Goal: Information Seeking & Learning: Learn about a topic

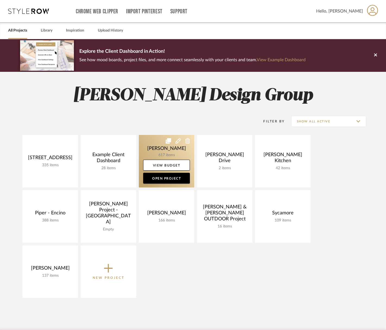
click at [170, 150] on link at bounding box center [166, 161] width 55 height 52
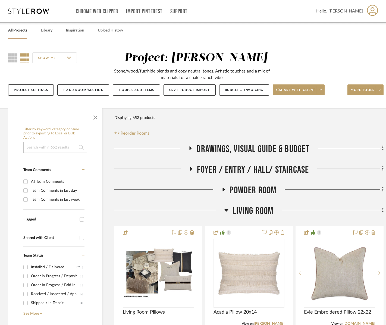
click at [263, 210] on span "Living Room" at bounding box center [253, 212] width 41 height 12
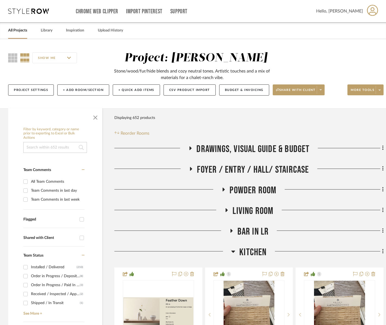
click at [261, 255] on span "Kitchen" at bounding box center [253, 253] width 27 height 12
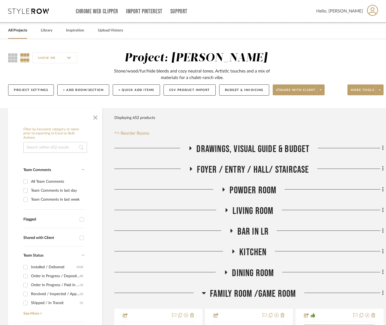
click at [256, 270] on span "Dining Room" at bounding box center [253, 274] width 42 height 12
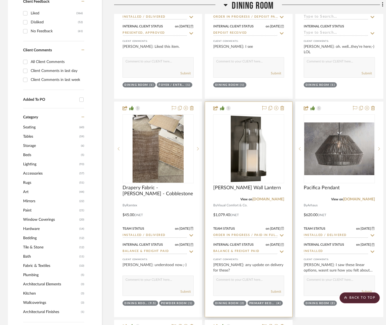
scroll to position [418, 0]
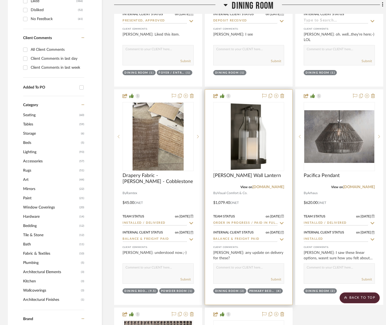
drag, startPoint x: 237, startPoint y: 276, endPoint x: 232, endPoint y: 273, distance: 5.6
click at [237, 276] on div "Submit" at bounding box center [248, 274] width 71 height 20
click at [230, 270] on textarea at bounding box center [249, 269] width 71 height 10
type textarea "These are delayed until mid-october :( Do you want to swap to the ones in the e…"
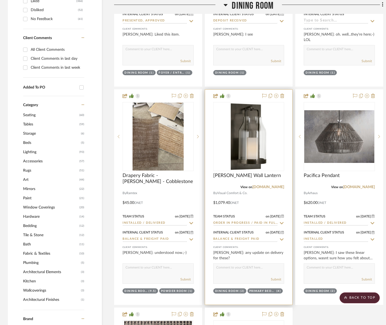
scroll to position [0, 0]
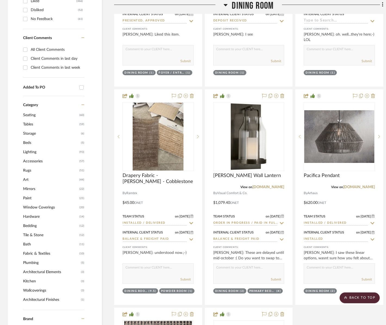
click at [251, 5] on span "Dining Room" at bounding box center [253, 6] width 42 height 12
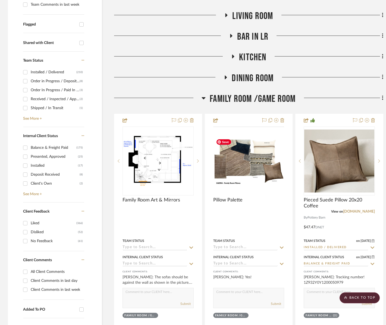
scroll to position [180, 0]
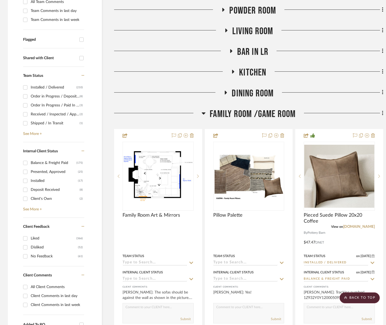
click at [253, 116] on span "Family Room /Game Room" at bounding box center [253, 114] width 86 height 12
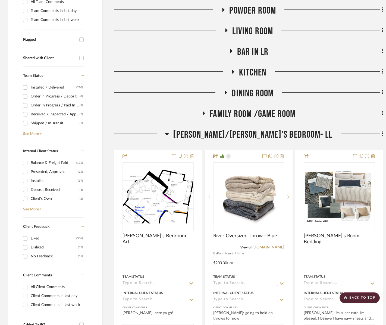
drag, startPoint x: 252, startPoint y: 133, endPoint x: 249, endPoint y: 94, distance: 39.3
click at [252, 133] on span "[PERSON_NAME]/[PERSON_NAME]'s Bedroom- LL" at bounding box center [252, 135] width 159 height 12
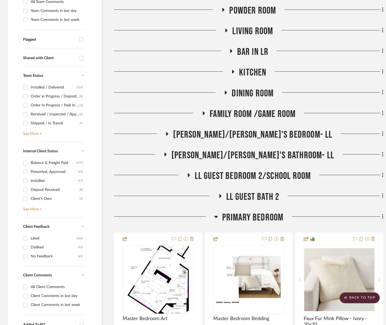
click at [251, 216] on span "Primary Bedroom" at bounding box center [252, 218] width 61 height 12
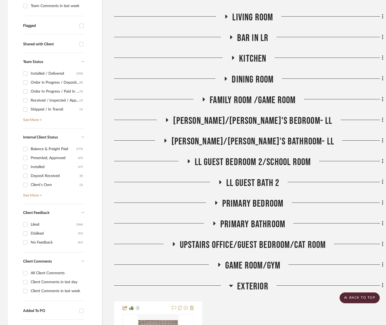
drag, startPoint x: 250, startPoint y: 285, endPoint x: 244, endPoint y: 270, distance: 15.8
click at [250, 285] on span "Exterior" at bounding box center [252, 287] width 31 height 12
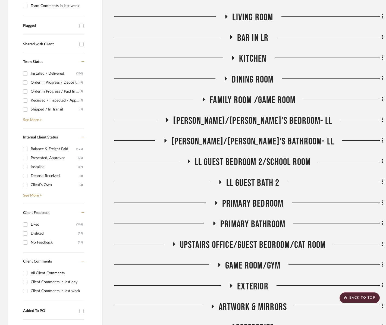
click at [244, 265] on span "Game Room/Gym" at bounding box center [252, 266] width 55 height 12
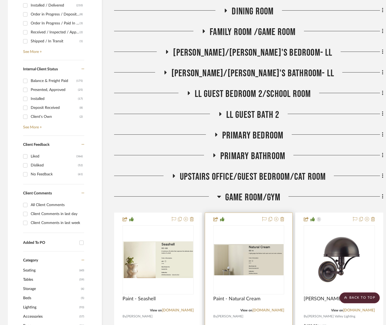
scroll to position [367, 0]
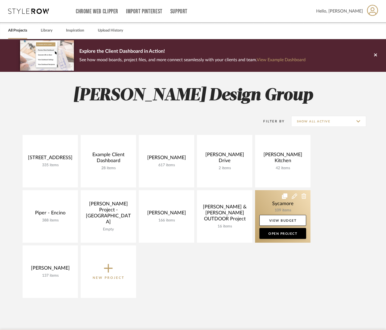
click at [275, 204] on link at bounding box center [282, 216] width 55 height 52
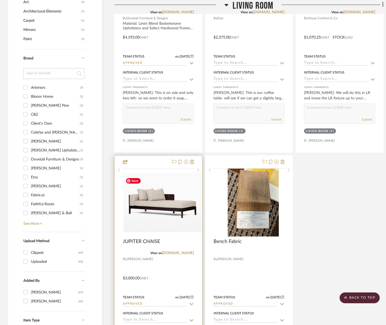
scroll to position [514, 0]
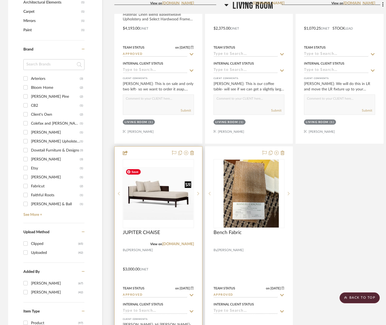
click at [0, 0] on img at bounding box center [0, 0] width 0 height 0
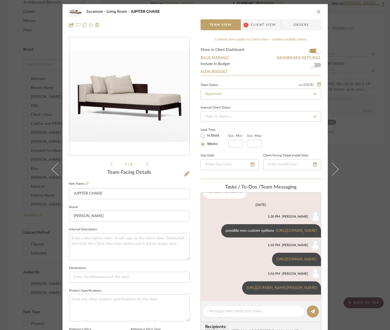
scroll to position [51, 0]
drag, startPoint x: 316, startPoint y: 11, endPoint x: 312, endPoint y: 28, distance: 17.5
click at [317, 11] on icon "close" at bounding box center [319, 12] width 4 height 4
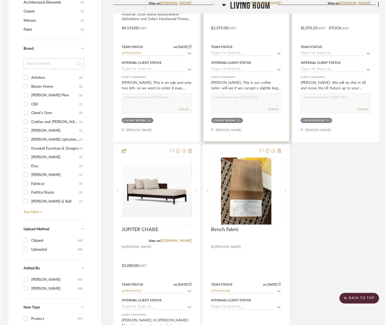
scroll to position [514, 0]
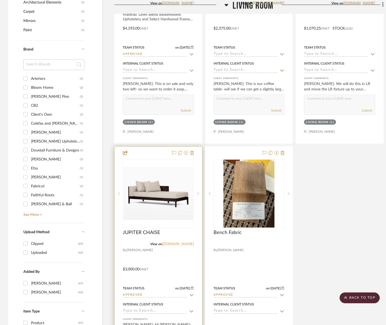
click at [179, 243] on link "hollyhunt.com" at bounding box center [178, 245] width 32 height 4
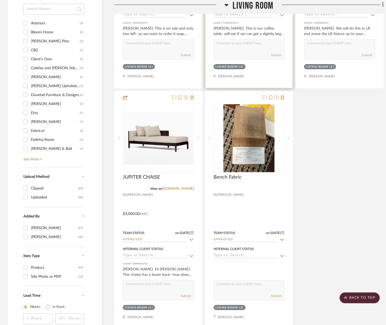
scroll to position [633, 0]
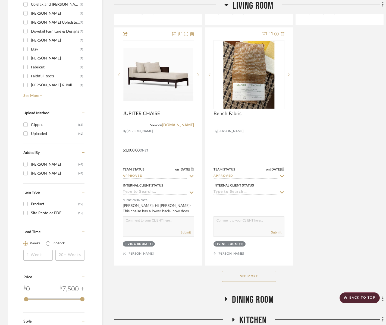
click at [250, 277] on button "See More" at bounding box center [249, 276] width 54 height 11
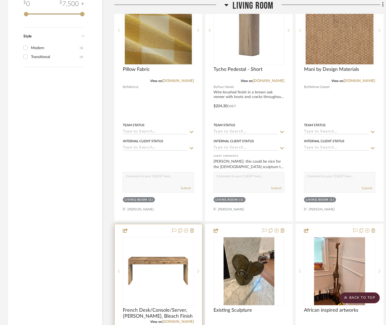
scroll to position [1099, 0]
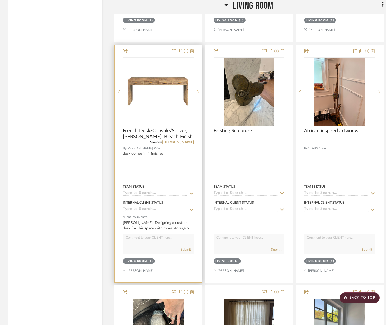
click at [198, 90] on icon at bounding box center [198, 92] width 2 height 4
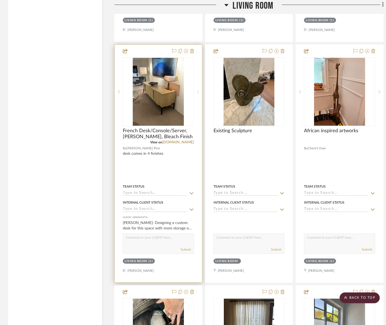
click at [198, 90] on icon at bounding box center [198, 92] width 2 height 4
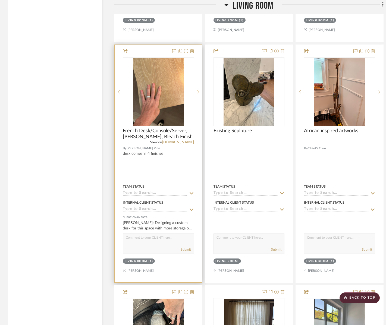
click at [198, 90] on icon at bounding box center [198, 92] width 2 height 4
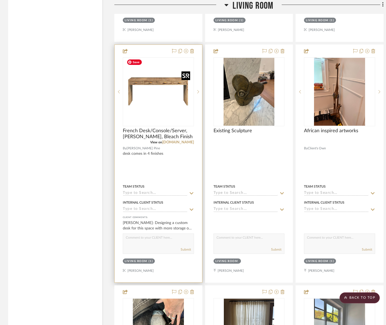
click at [161, 113] on img "0" at bounding box center [159, 92] width 68 height 68
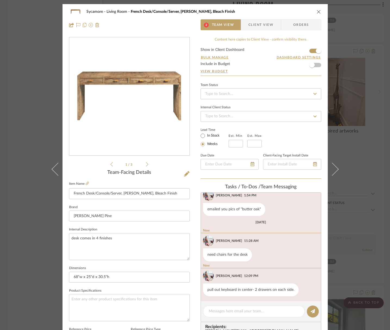
scroll to position [117, 0]
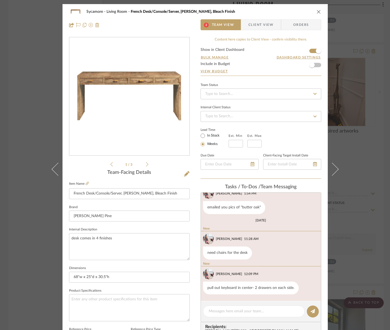
click at [146, 165] on icon at bounding box center [147, 164] width 2 height 5
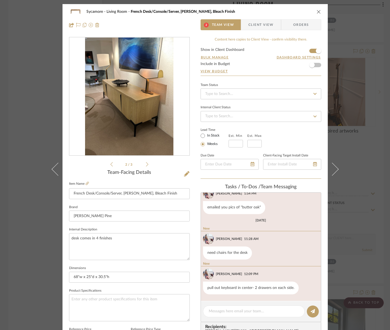
click at [146, 165] on icon at bounding box center [147, 164] width 2 height 5
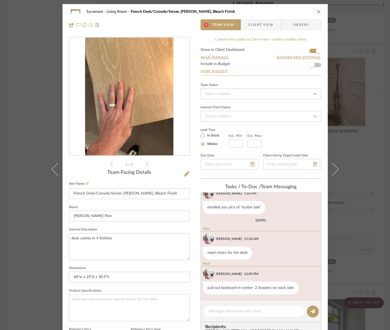
click at [146, 165] on icon at bounding box center [147, 164] width 2 height 5
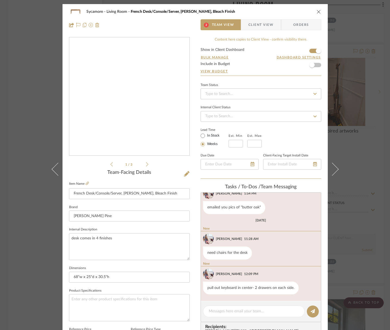
click at [128, 107] on img "0" at bounding box center [129, 97] width 118 height 118
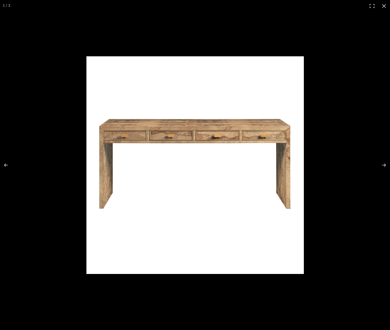
scroll to position [103, 0]
click at [383, 6] on button at bounding box center [384, 6] width 12 height 12
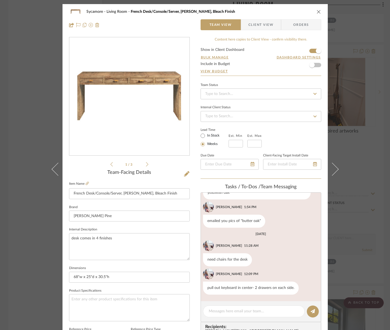
click at [319, 11] on div "Sycamore Living Room French Desk/Console/Server, Ash Burl, Bleach Finish Team V…" at bounding box center [195, 18] width 265 height 29
click at [317, 11] on icon "close" at bounding box center [319, 12] width 4 height 4
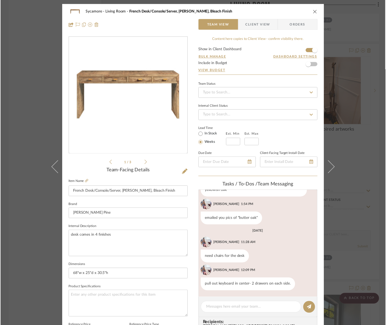
scroll to position [1099, 0]
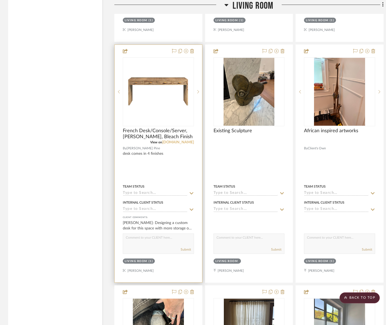
click at [173, 142] on link "catalog.porteliot.com" at bounding box center [178, 143] width 32 height 4
click at [153, 91] on img "0" at bounding box center [159, 92] width 68 height 68
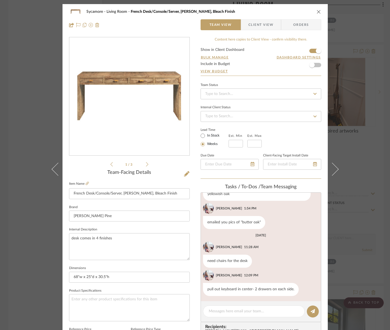
scroll to position [103, 0]
click at [320, 12] on div "Sycamore Living Room French Desk/Console/Server, Ash Burl, Bleach Finish Team V…" at bounding box center [195, 18] width 265 height 29
click at [313, 12] on div "Sycamore Living Room French Desk/Console/Server, Ash Burl, Bleach Finish" at bounding box center [195, 11] width 252 height 11
click at [317, 12] on icon "close" at bounding box center [319, 12] width 4 height 4
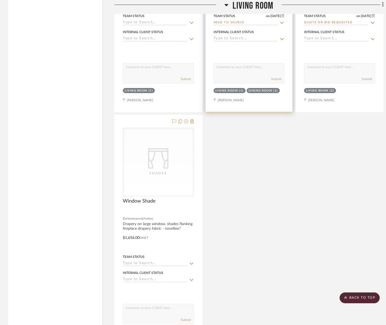
scroll to position [1620, 0]
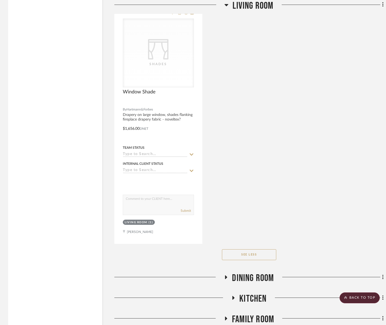
click at [265, 5] on span "Living Room" at bounding box center [253, 6] width 41 height 12
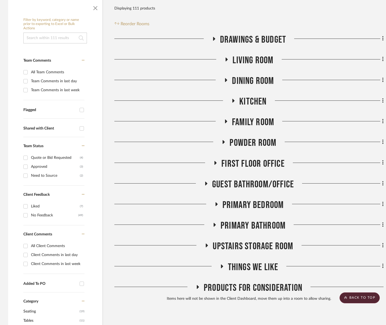
scroll to position [84, 0]
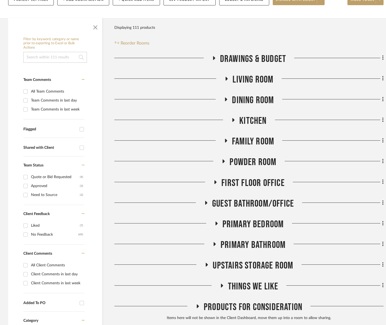
click at [253, 160] on span "Powder Room" at bounding box center [253, 163] width 47 height 12
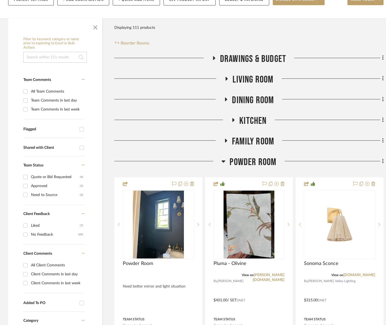
click at [253, 160] on span "Powder Room" at bounding box center [253, 163] width 47 height 12
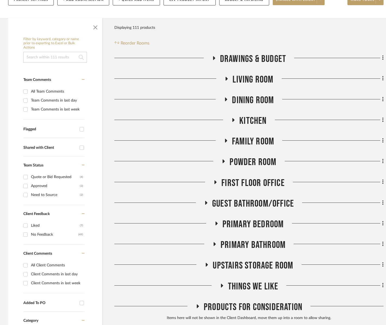
click at [256, 141] on span "Family Room" at bounding box center [253, 142] width 42 height 12
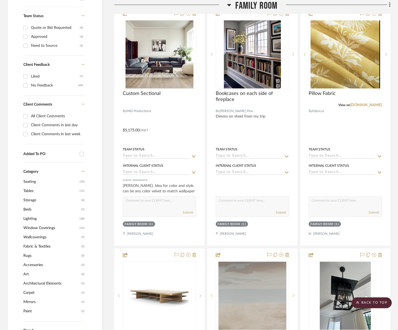
scroll to position [245, 0]
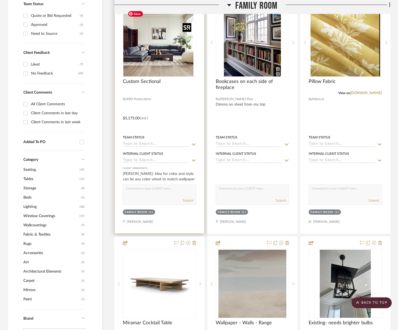
click at [167, 44] on img "0" at bounding box center [157, 42] width 68 height 68
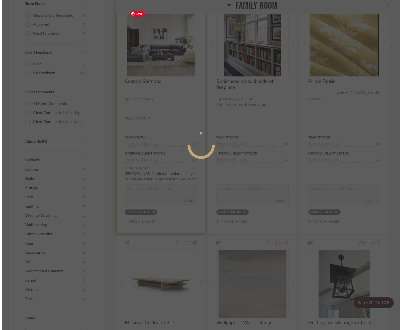
scroll to position [0, 0]
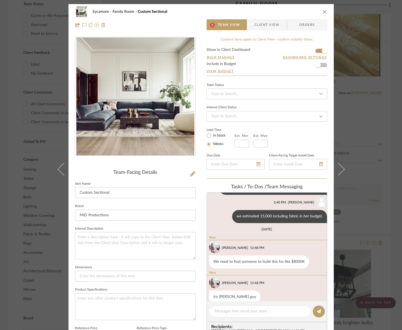
click at [125, 85] on img "0" at bounding box center [135, 97] width 118 height 118
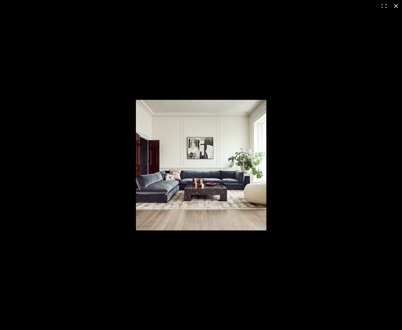
click at [386, 7] on button at bounding box center [396, 6] width 12 height 12
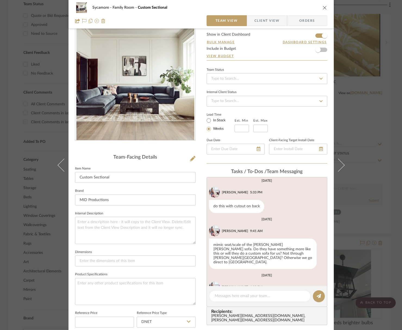
scroll to position [0, 0]
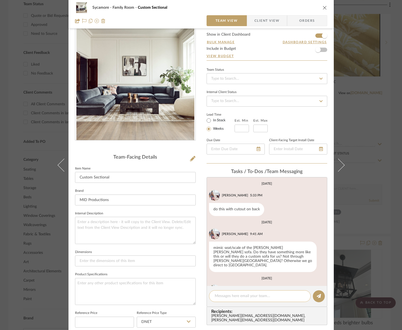
click at [252, 297] on textarea at bounding box center [260, 296] width 90 height 6
type textarea "do we still want cut out on the back?"
click at [321, 294] on button at bounding box center [319, 296] width 12 height 12
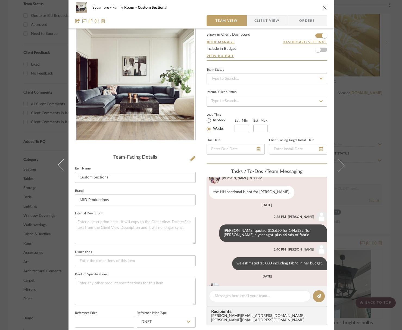
scroll to position [381, 0]
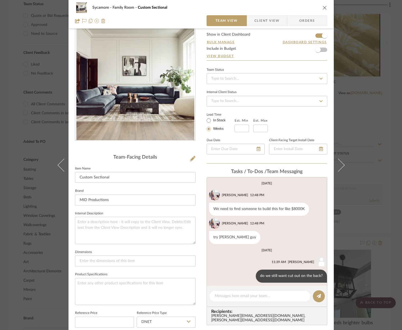
click at [323, 6] on icon "close" at bounding box center [325, 7] width 4 height 4
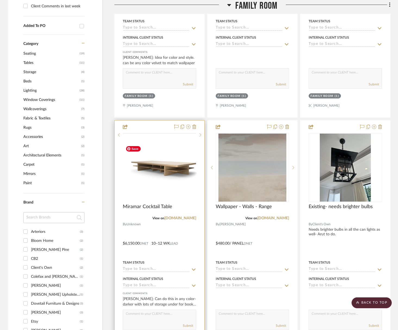
scroll to position [380, 0]
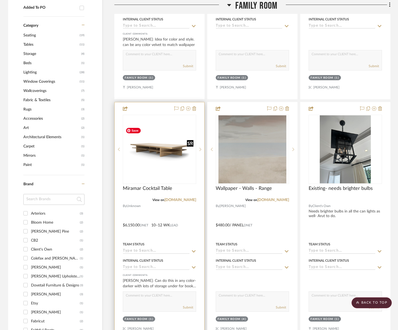
click at [156, 154] on img "0" at bounding box center [159, 149] width 72 height 48
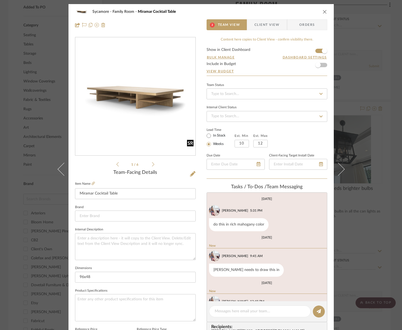
scroll to position [28, 0]
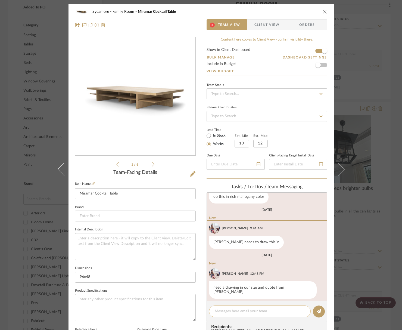
click at [234, 314] on textarea at bounding box center [260, 311] width 90 height 6
drag, startPoint x: 322, startPoint y: 12, endPoint x: 326, endPoint y: 15, distance: 5.6
click at [323, 12] on icon "close" at bounding box center [325, 12] width 4 height 4
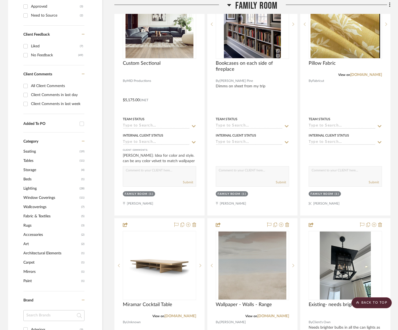
scroll to position [132, 0]
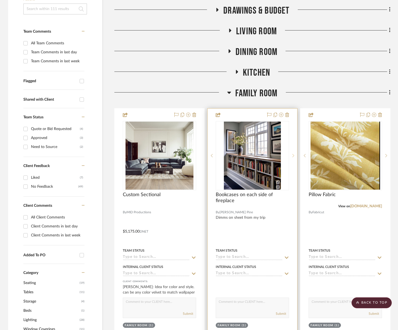
click at [296, 154] on sr-next-btn at bounding box center [293, 156] width 8 height 4
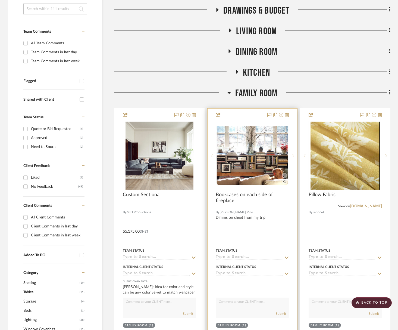
click at [296, 154] on sr-next-btn at bounding box center [293, 156] width 8 height 4
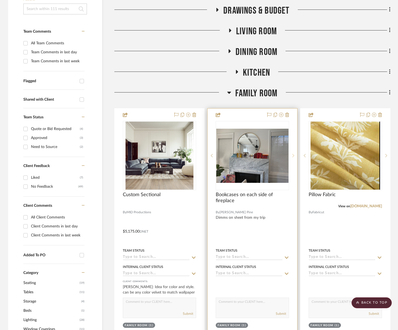
click at [296, 154] on sr-next-btn at bounding box center [293, 156] width 8 height 4
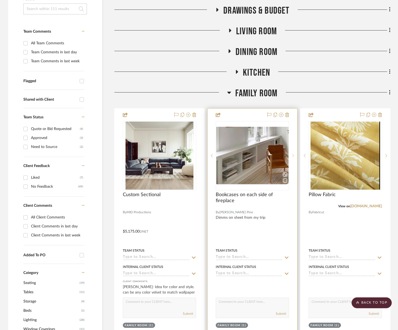
click at [296, 154] on sr-next-btn at bounding box center [293, 156] width 8 height 4
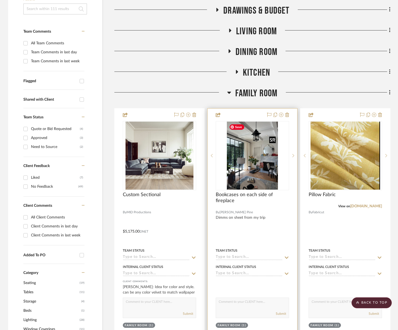
click at [264, 167] on img "4" at bounding box center [252, 156] width 51 height 68
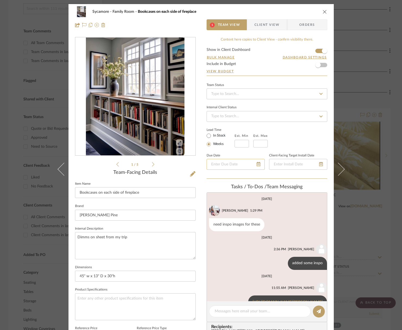
scroll to position [54, 0]
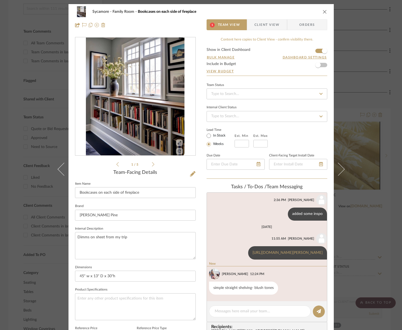
click at [152, 163] on div "1 / 5" at bounding box center [135, 102] width 121 height 131
click at [152, 164] on icon at bounding box center [153, 164] width 2 height 5
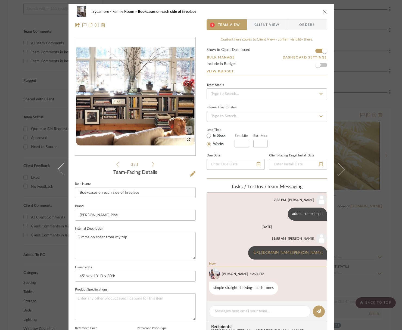
click at [152, 164] on icon at bounding box center [153, 164] width 2 height 5
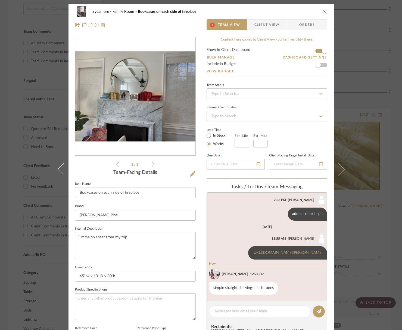
click at [152, 164] on icon at bounding box center [153, 164] width 2 height 5
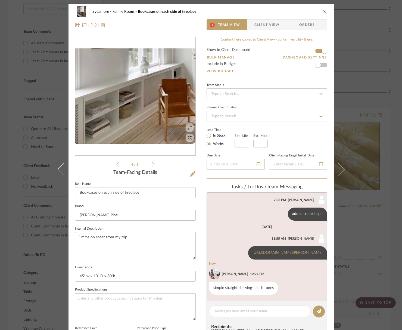
click at [152, 164] on icon at bounding box center [153, 164] width 2 height 5
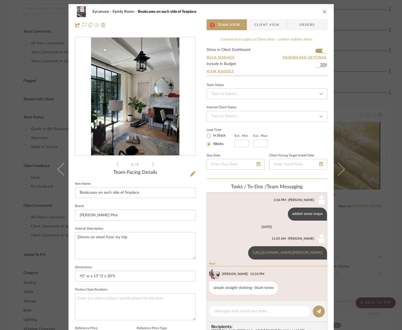
click at [152, 164] on icon at bounding box center [153, 164] width 2 height 5
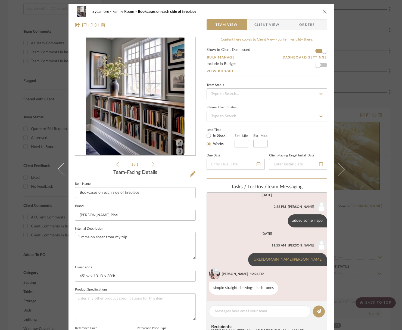
scroll to position [47, 0]
click at [149, 121] on img "0" at bounding box center [135, 97] width 99 height 118
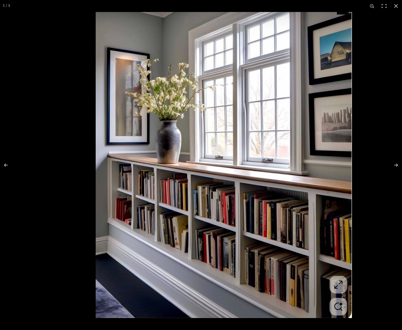
click at [386, 7] on button at bounding box center [396, 6] width 12 height 12
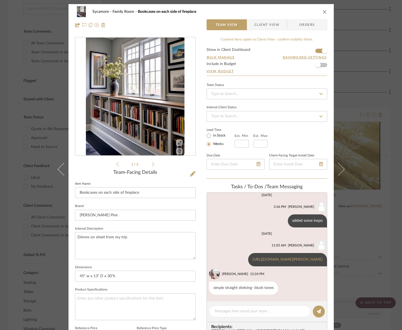
click at [323, 12] on icon "close" at bounding box center [325, 12] width 4 height 4
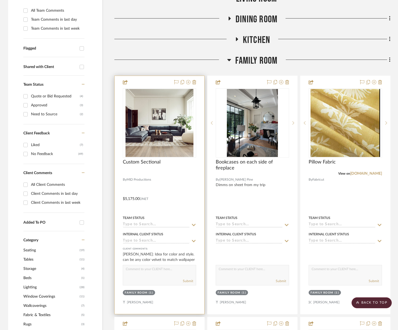
scroll to position [171, 0]
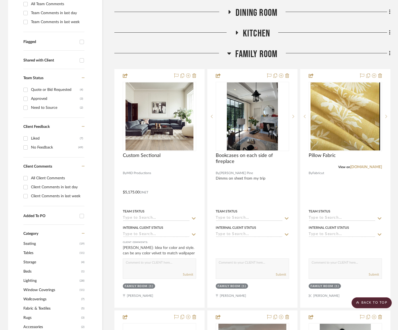
click at [271, 52] on span "Family Room" at bounding box center [256, 54] width 42 height 12
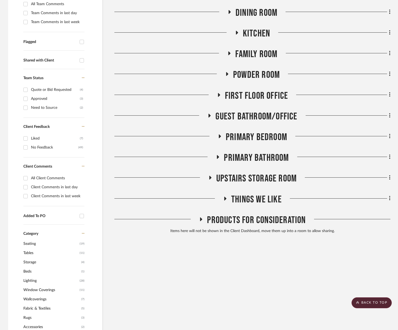
click at [268, 70] on span "Powder Room" at bounding box center [256, 75] width 47 height 12
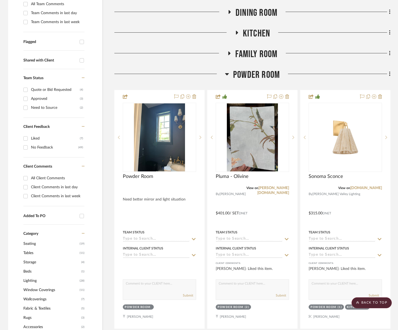
click at [268, 70] on span "Powder Room" at bounding box center [256, 75] width 47 height 12
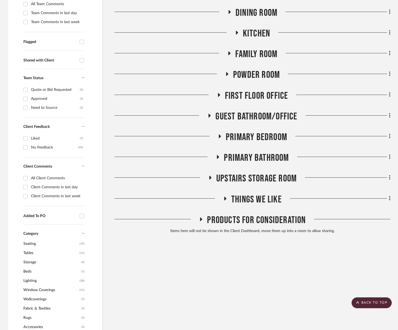
click at [269, 98] on span "First Floor Office" at bounding box center [256, 96] width 63 height 12
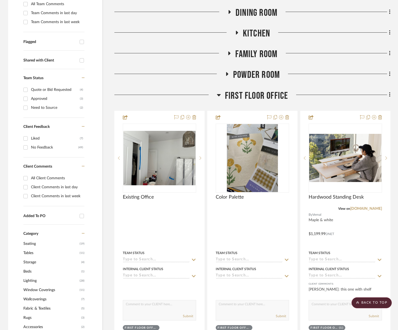
click at [269, 97] on span "First Floor Office" at bounding box center [256, 96] width 63 height 12
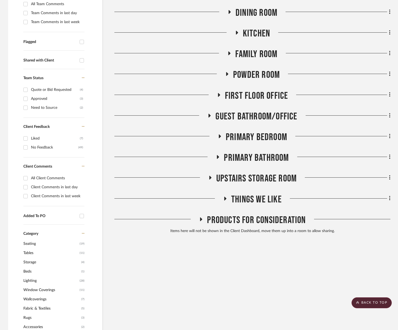
click at [255, 122] on div "Guest Bathroom/Office" at bounding box center [252, 118] width 276 height 14
click at [257, 138] on span "Primary Bedroom" at bounding box center [256, 137] width 61 height 12
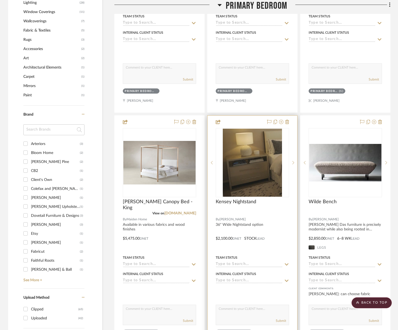
scroll to position [522, 0]
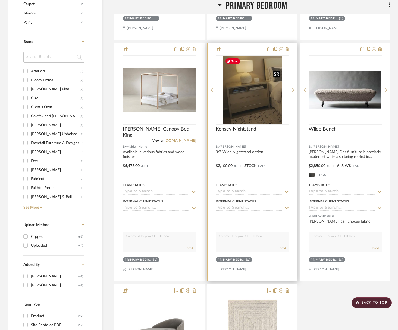
click at [0, 0] on img at bounding box center [0, 0] width 0 height 0
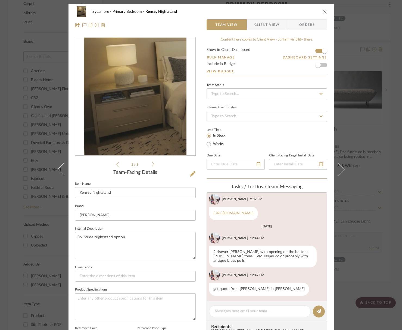
scroll to position [45, 0]
click at [323, 12] on icon "close" at bounding box center [325, 12] width 4 height 4
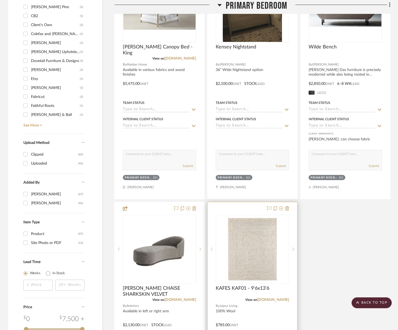
scroll to position [787, 0]
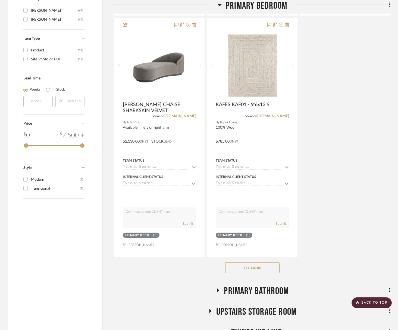
click at [272, 272] on div "See More" at bounding box center [252, 268] width 276 height 22
click at [272, 268] on button "See More" at bounding box center [252, 267] width 54 height 11
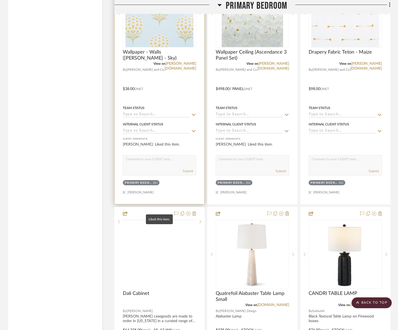
scroll to position [1168, 0]
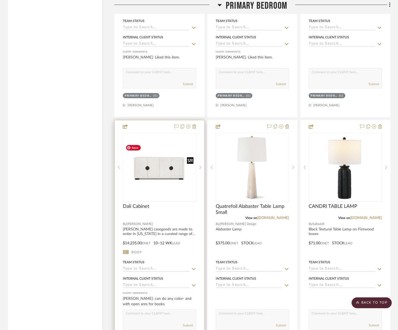
click at [165, 178] on img "0" at bounding box center [159, 167] width 72 height 48
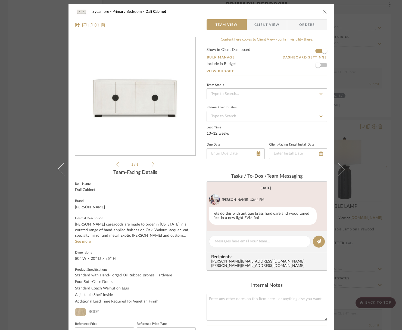
click at [152, 167] on ul "1 / 6" at bounding box center [135, 164] width 38 height 7
click at [152, 165] on icon at bounding box center [153, 164] width 2 height 5
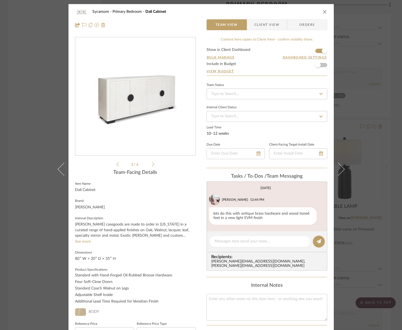
click at [152, 165] on icon at bounding box center [153, 164] width 2 height 5
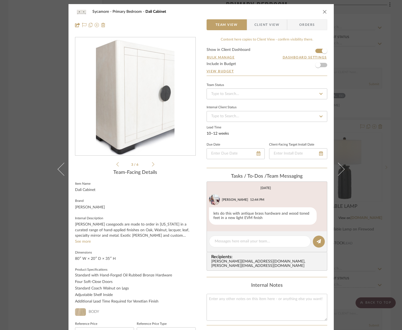
click at [152, 165] on icon at bounding box center [153, 164] width 2 height 5
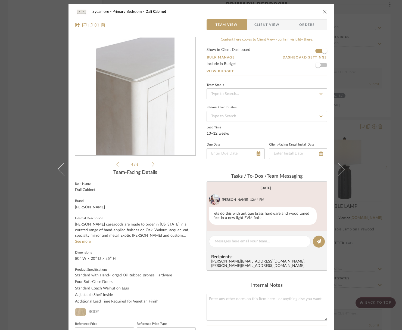
click at [152, 165] on icon at bounding box center [153, 164] width 2 height 5
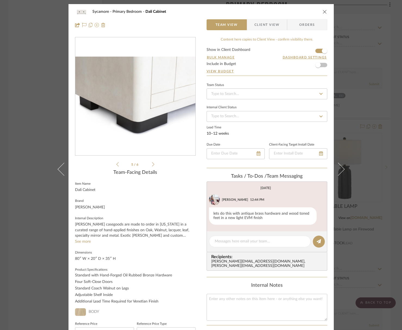
click at [152, 165] on icon at bounding box center [153, 164] width 2 height 5
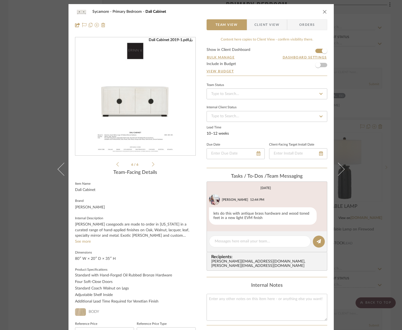
click at [323, 12] on icon "close" at bounding box center [325, 12] width 4 height 4
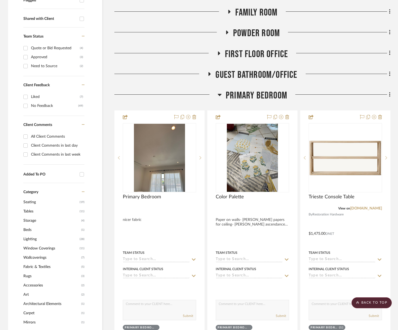
scroll to position [197, 0]
